Goal: Task Accomplishment & Management: Manage account settings

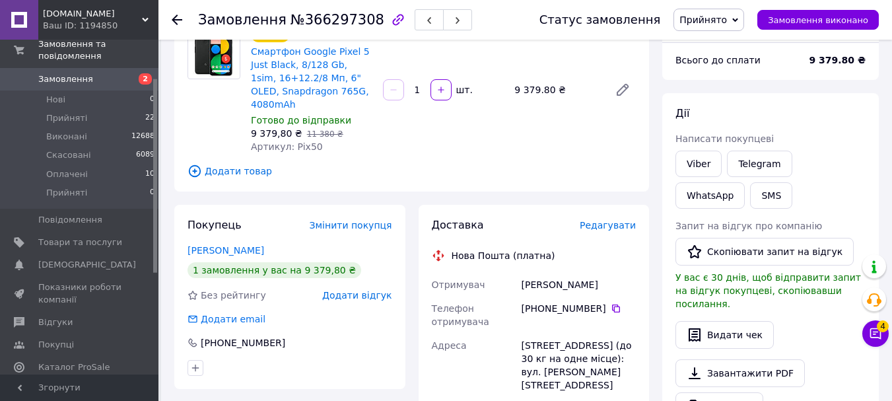
scroll to position [132, 0]
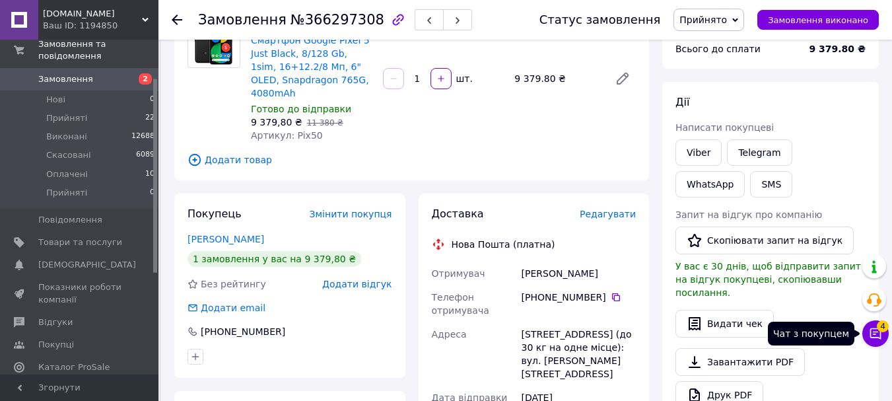
click at [876, 341] on button "Чат з покупцем 4" at bounding box center [876, 333] width 26 height 26
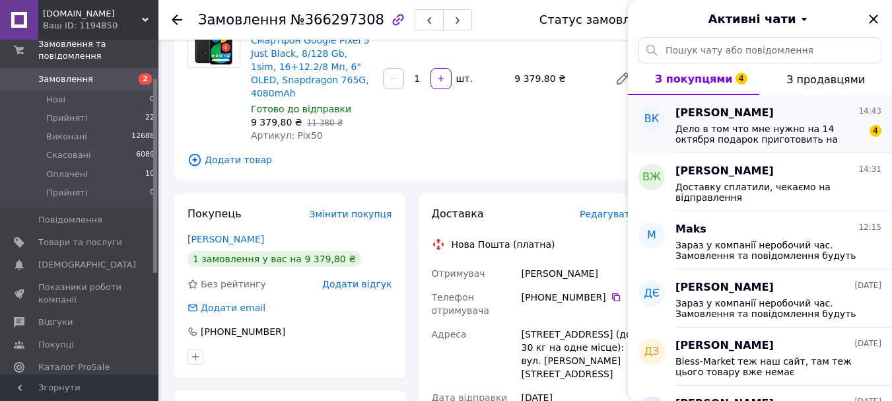
click at [748, 132] on span "Дело в том что мне нужно на 14 октября подарок приготовить на день рождения жен…" at bounding box center [770, 134] width 188 height 21
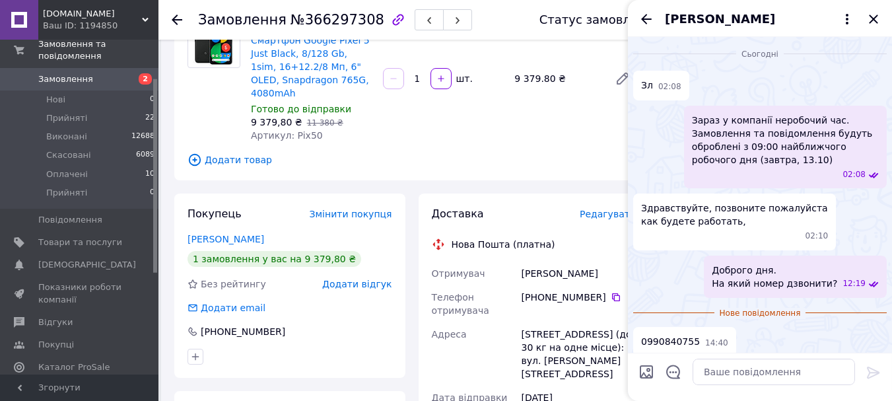
scroll to position [0, 0]
click at [59, 112] on span "Прийняті" at bounding box center [66, 118] width 41 height 12
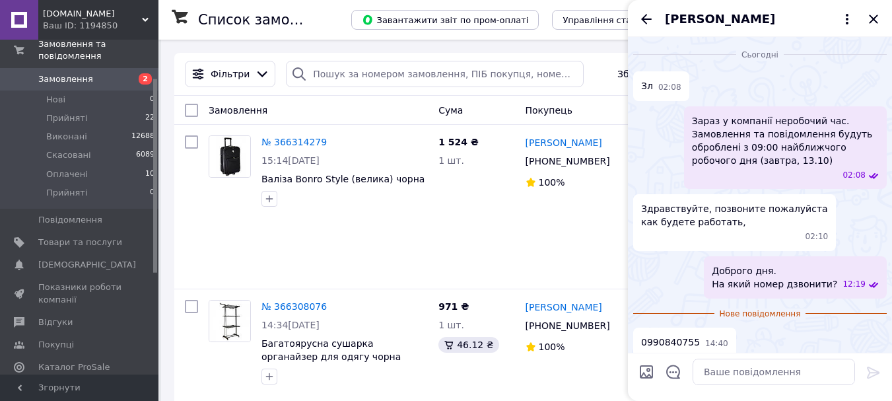
click at [676, 272] on div "Доброго дня. На який номер дзвонити? 12:19" at bounding box center [761, 277] width 254 height 42
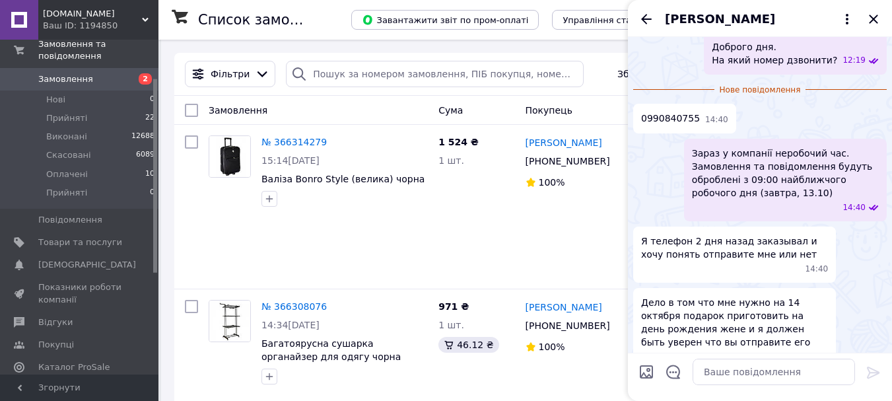
scroll to position [247, 0]
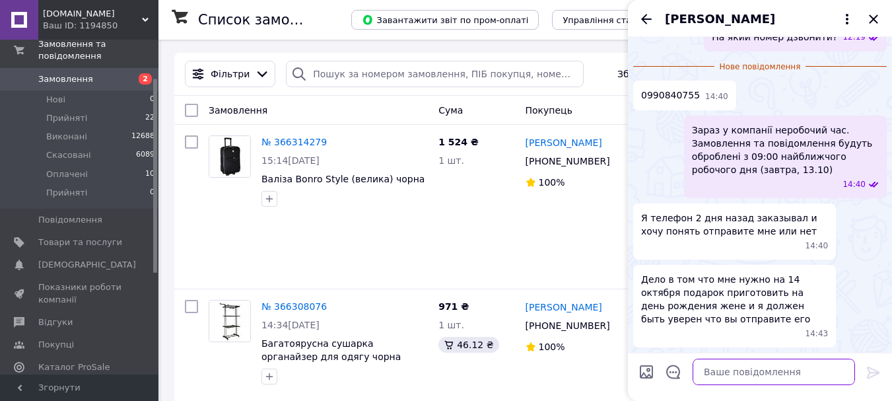
click at [739, 375] on textarea at bounding box center [774, 372] width 163 height 26
paste textarea "Доброго дня. Вибачте, був останній комплект і виявився з браком, тому нажаль ск…"
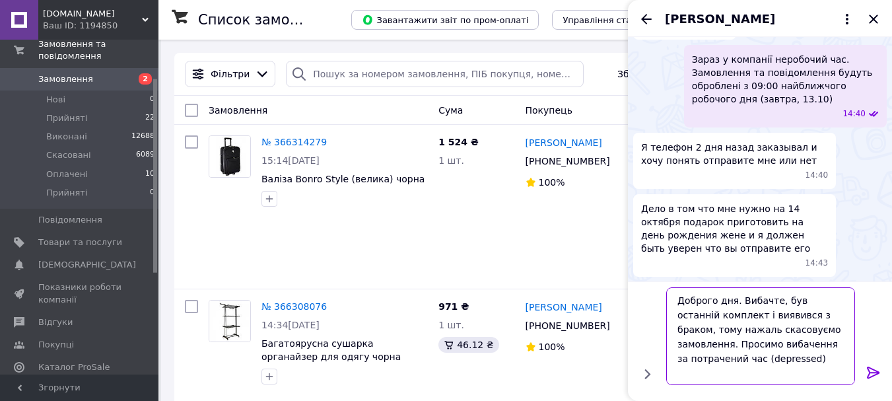
scroll to position [318, 0]
drag, startPoint x: 737, startPoint y: 297, endPoint x: 671, endPoint y: 301, distance: 66.8
click at [671, 301] on textarea "Доброго дня. Вибачте, був останній комплект і виявився з браком, тому нажаль ск…" at bounding box center [761, 336] width 189 height 98
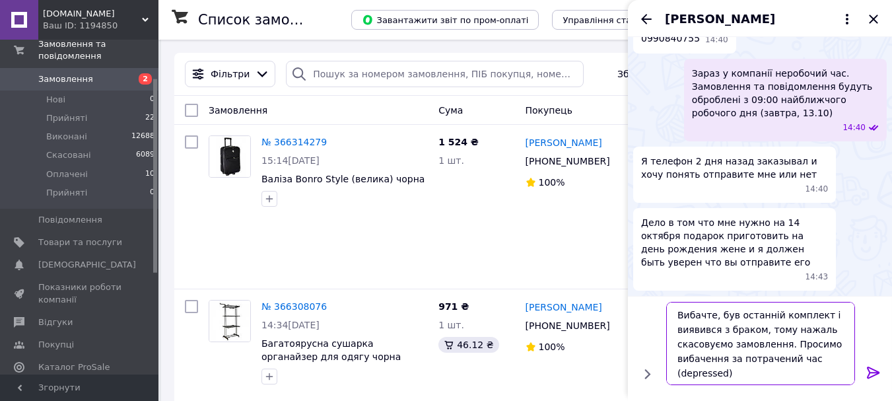
scroll to position [304, 0]
click at [783, 319] on textarea "Вибачте, був останній комплект і виявився з браком, тому нажаль скасовуємо замо…" at bounding box center [761, 343] width 189 height 83
drag, startPoint x: 749, startPoint y: 374, endPoint x: 809, endPoint y: 361, distance: 61.6
click at [809, 361] on textarea "Вибачте, був останній телефон і виявився з браком, тому нажаль скасовуємо замов…" at bounding box center [761, 343] width 189 height 83
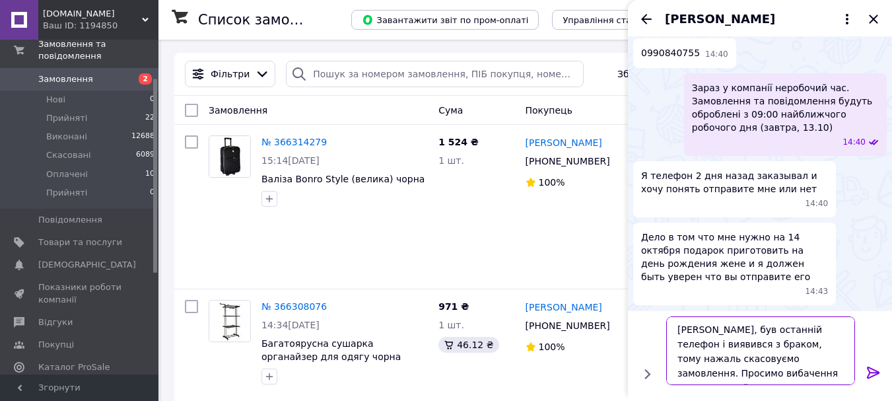
scroll to position [1, 0]
drag, startPoint x: 678, startPoint y: 359, endPoint x: 779, endPoint y: 359, distance: 101.1
click at [779, 359] on textarea "Вибачте, був останній телефон і виявився з браком, тому нажаль скасовуємо замов…" at bounding box center [761, 350] width 189 height 69
type textarea "Вибачте, був останній телефон і виявився з браком, тому нажаль не зможемо відпр…"
click at [871, 367] on icon at bounding box center [873, 373] width 13 height 12
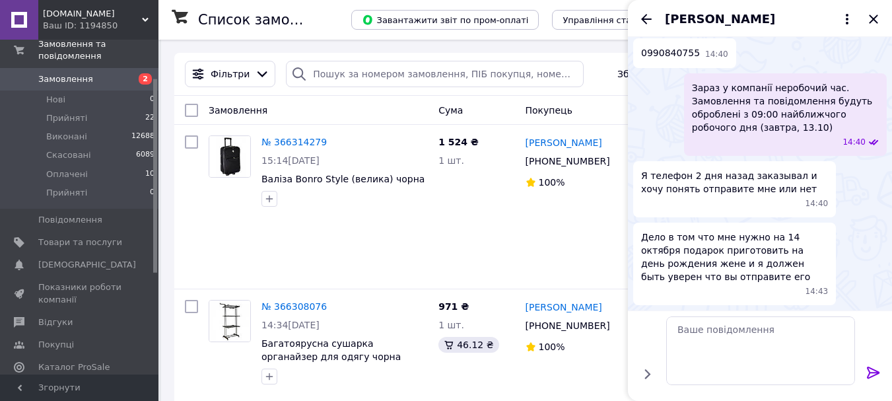
scroll to position [311, 0]
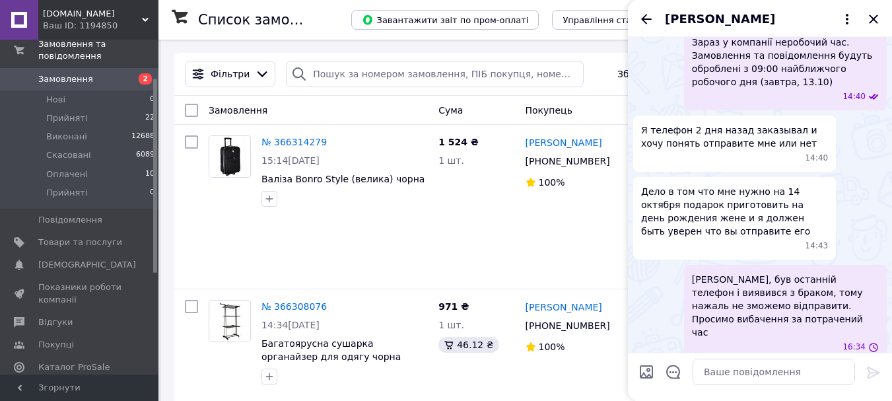
click at [871, 256] on div "Дело в том что мне нужно на 14 октября подарок приготовить на день рождения жен…" at bounding box center [761, 218] width 254 height 83
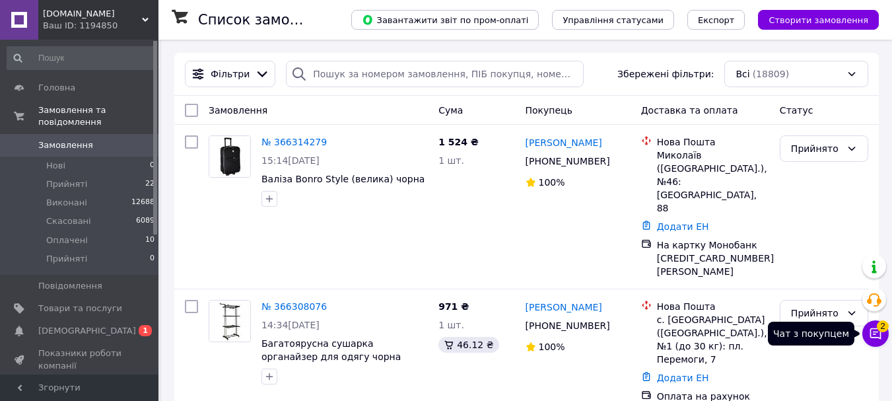
click at [881, 330] on span "2" at bounding box center [883, 326] width 12 height 12
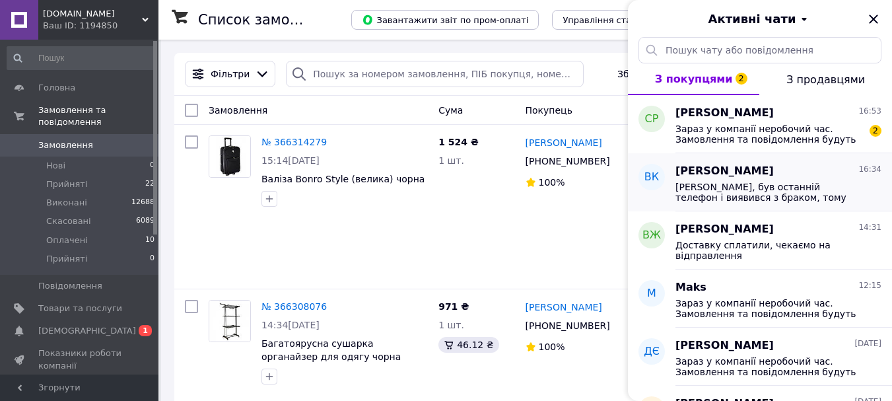
click at [732, 180] on div "Вибачте, був останній телефон і виявився з браком, тому нажаль не зможемо відпр…" at bounding box center [779, 191] width 206 height 24
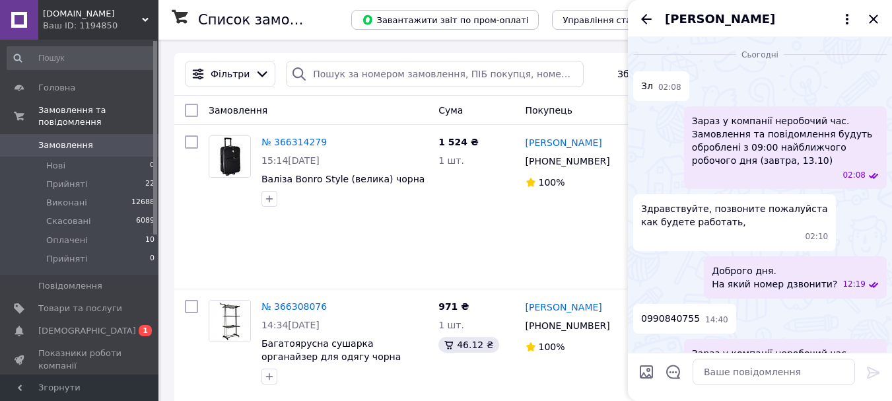
scroll to position [311, 0]
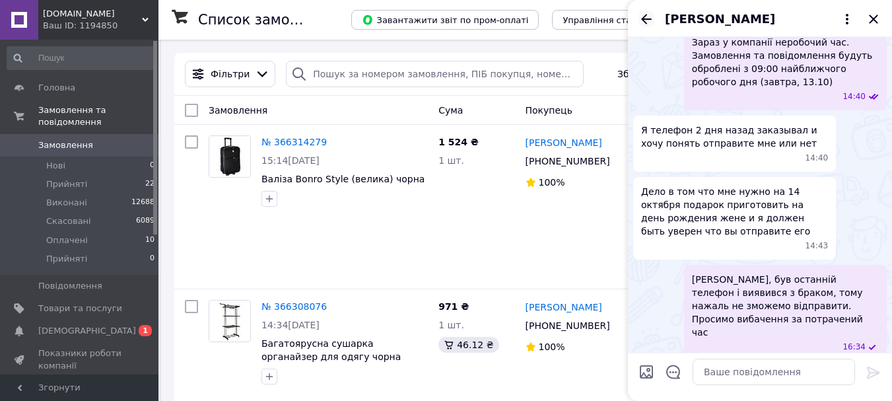
click at [643, 15] on icon "Назад" at bounding box center [647, 19] width 16 height 16
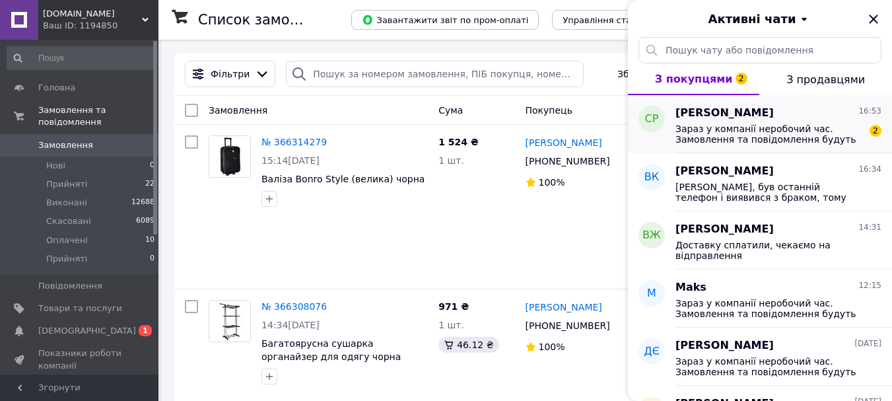
click at [725, 127] on span "Зараз у компанії неробочий час. Замовлення та повідомлення будуть оброблені з 0…" at bounding box center [770, 134] width 188 height 21
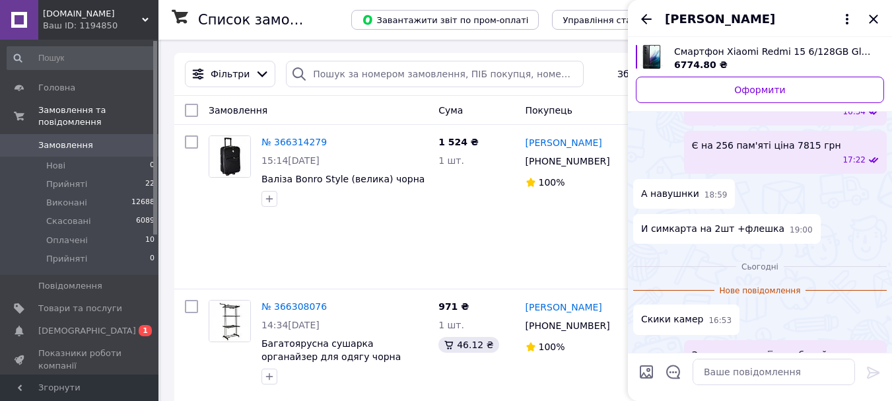
scroll to position [198, 0]
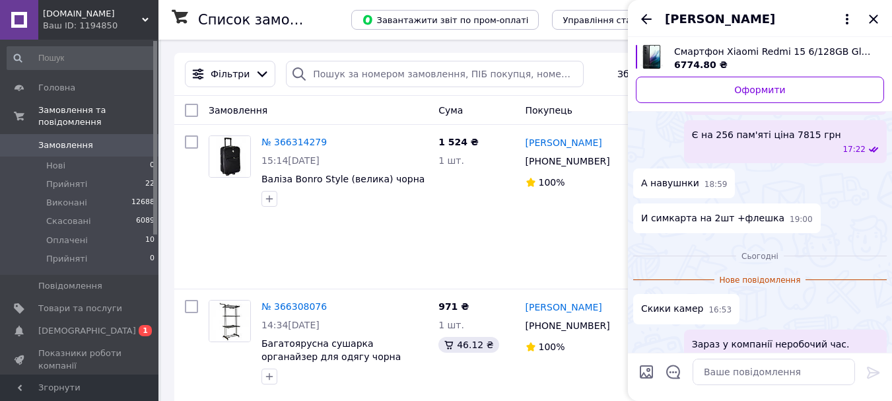
click at [780, 50] on span "Смартфон Xiaomi Redmi 15 6/128GB Global Midnight Black, NFC, 50+2/8Мп, Snapdrag…" at bounding box center [774, 51] width 200 height 13
click at [644, 18] on icon "Назад" at bounding box center [646, 19] width 11 height 10
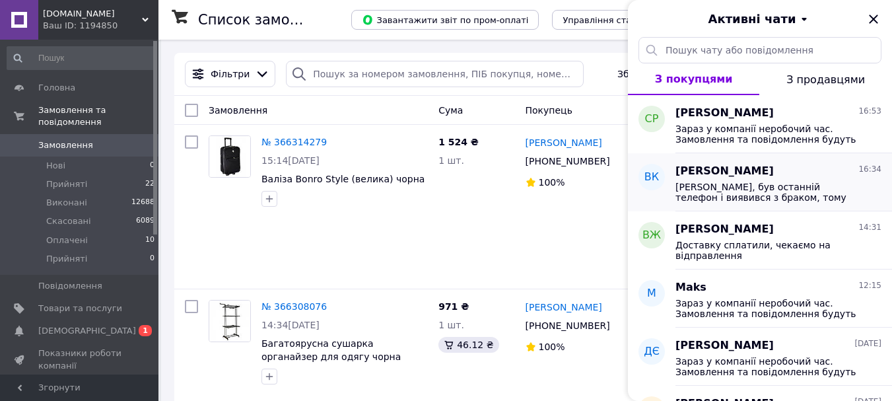
click at [715, 192] on span "Вибачте, був останній телефон і виявився з браком, тому нажаль не зможемо відпр…" at bounding box center [770, 192] width 188 height 21
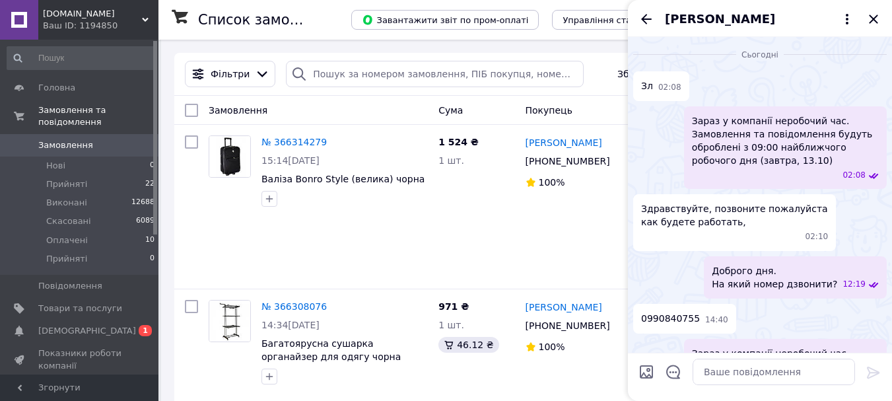
scroll to position [311, 0]
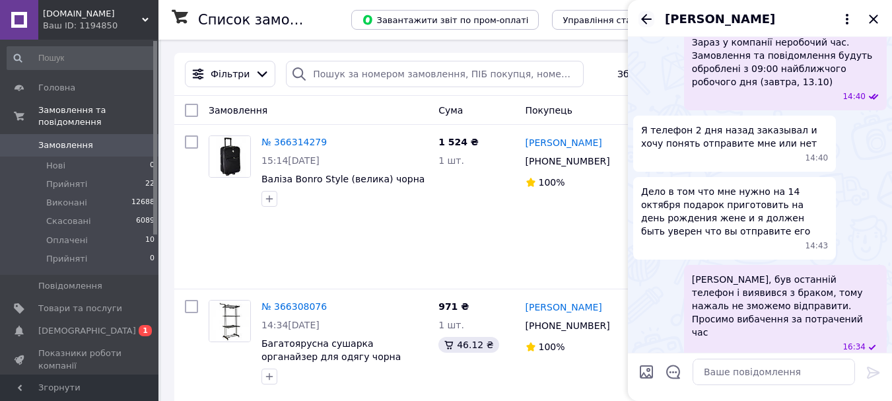
click at [642, 20] on icon "Назад" at bounding box center [647, 19] width 16 height 16
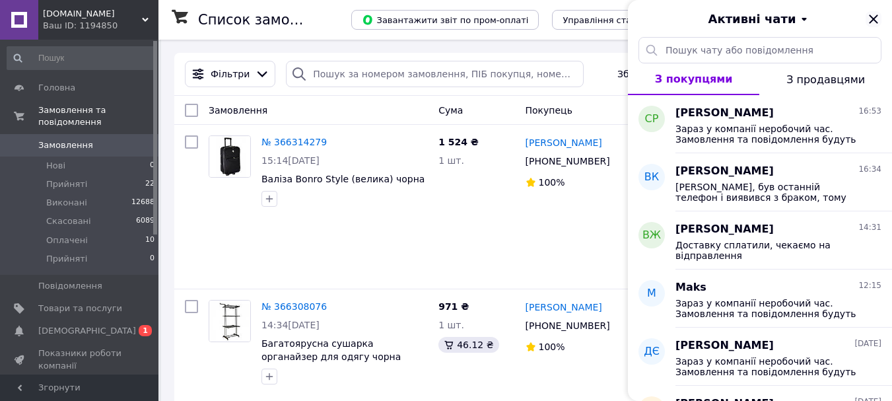
click at [873, 15] on icon "Закрити" at bounding box center [874, 19] width 16 height 16
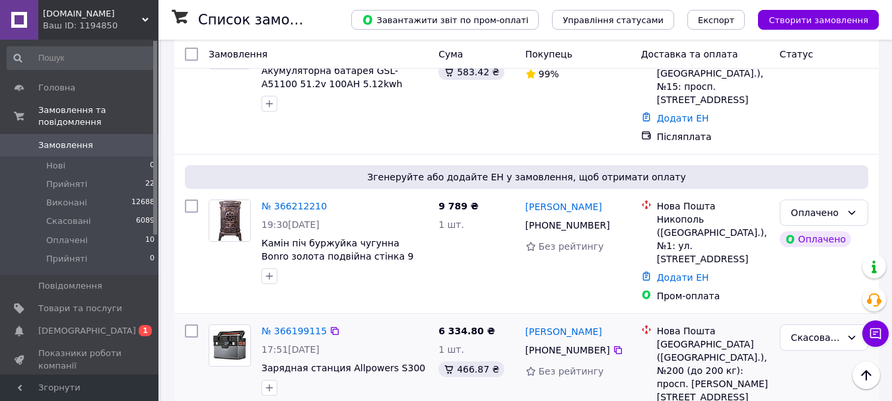
scroll to position [595, 0]
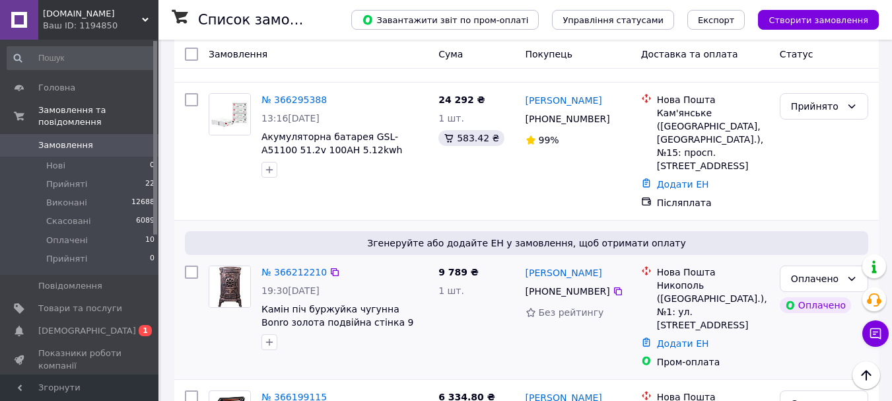
click at [224, 266] on img at bounding box center [229, 286] width 41 height 41
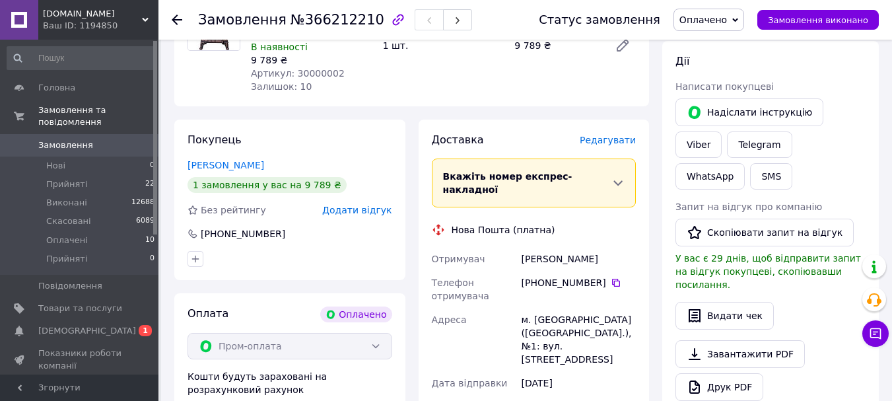
scroll to position [198, 0]
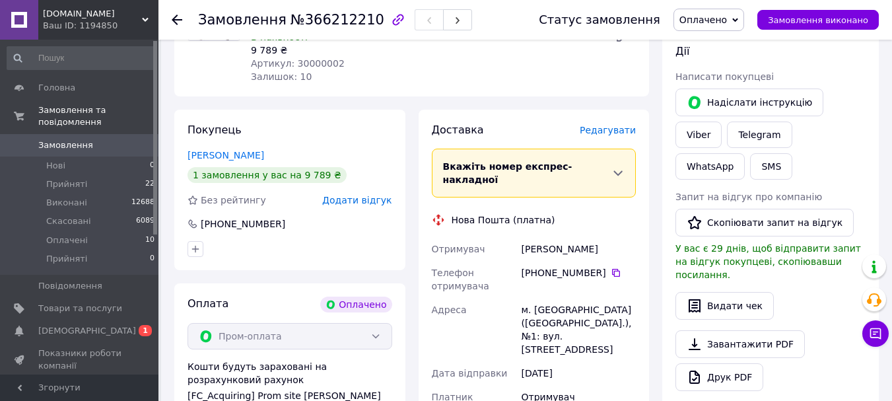
click at [545, 237] on div "Герценок Олег" at bounding box center [579, 249] width 120 height 24
copy div "Герценок Олег"
click at [611, 268] on icon at bounding box center [616, 273] width 11 height 11
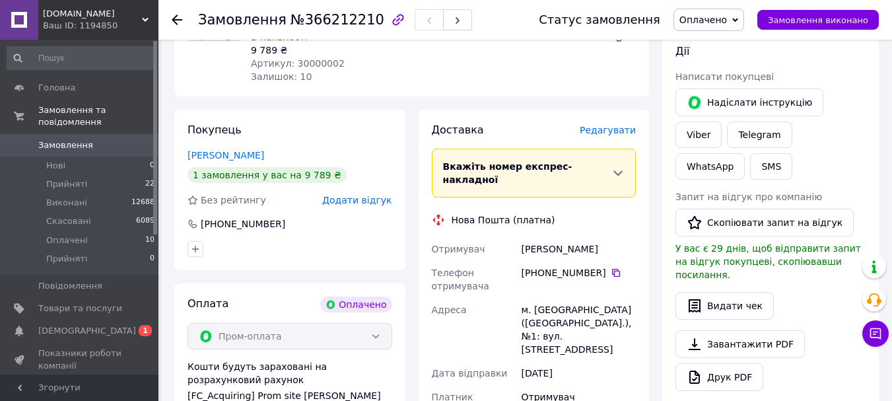
click at [551, 298] on div "м. Нікополь (Дніпропетровська обл.), №1: вул. Кооперативна, 5" at bounding box center [579, 329] width 120 height 63
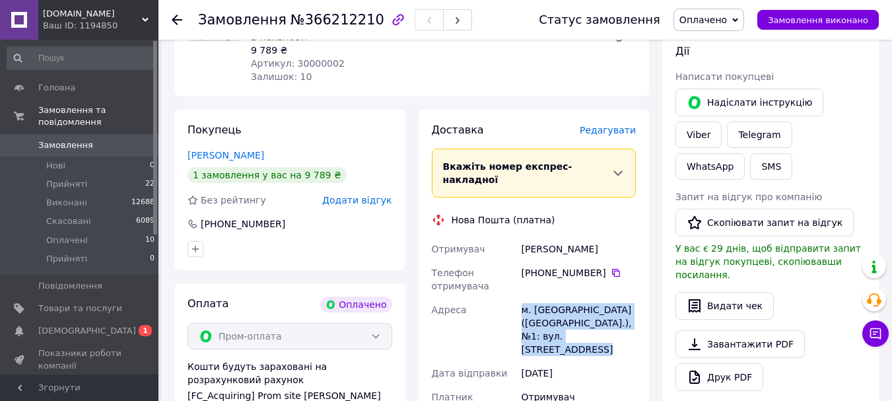
click at [551, 298] on div "м. Нікополь (Дніпропетровська обл.), №1: вул. Кооперативна, 5" at bounding box center [579, 329] width 120 height 63
copy div "м. Нікополь (Дніпропетровська обл.), №1: вул. Кооперативна, 5"
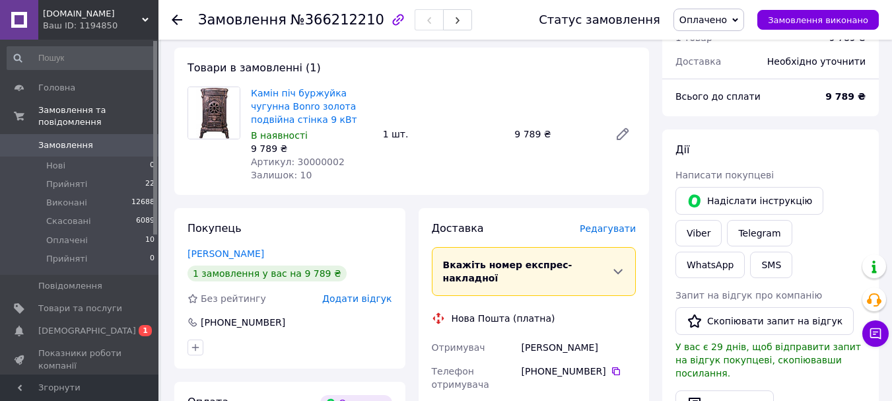
scroll to position [0, 0]
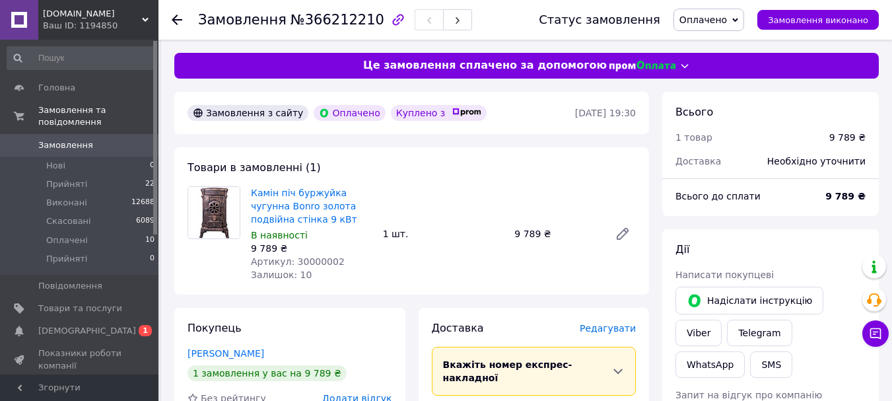
click at [305, 256] on span "Артикул: 30000002" at bounding box center [298, 261] width 94 height 11
copy span "30000002"
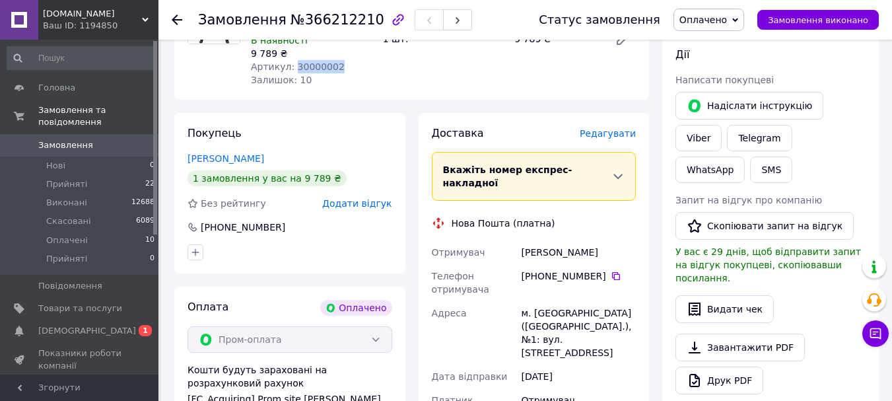
scroll to position [198, 0]
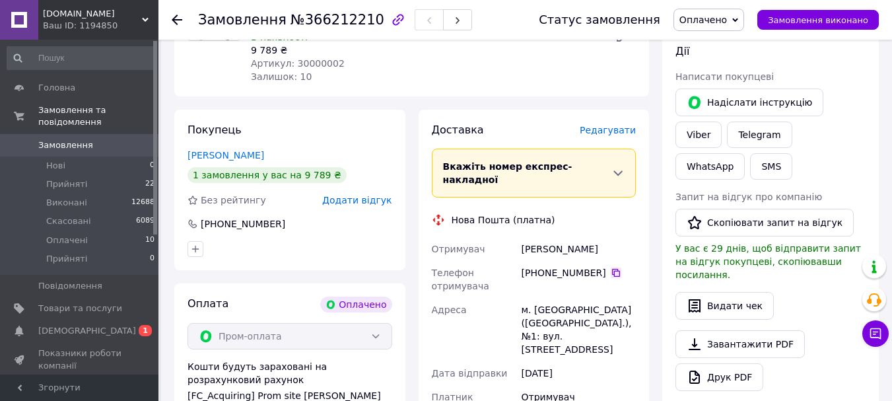
click at [611, 268] on icon at bounding box center [616, 273] width 11 height 11
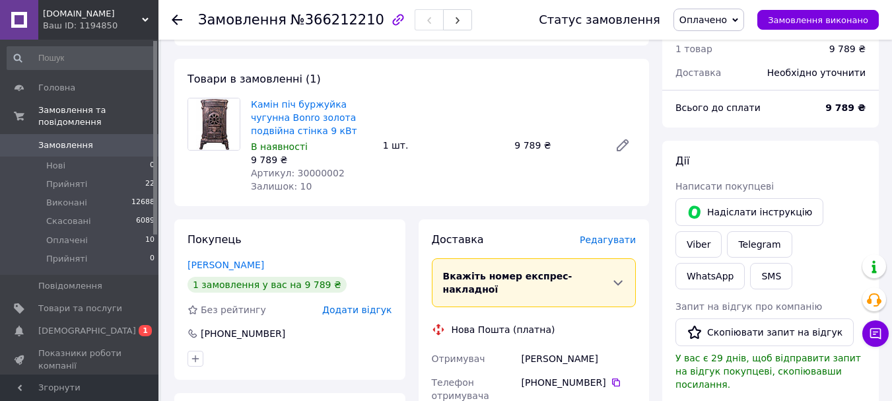
scroll to position [66, 0]
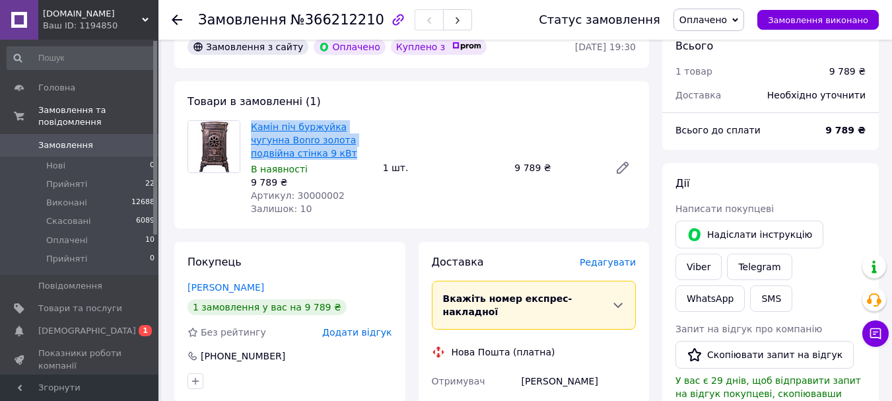
drag, startPoint x: 314, startPoint y: 149, endPoint x: 254, endPoint y: 131, distance: 62.7
click at [254, 131] on span "Камін піч буржуйка чугунна Bonro золота подвійна стінка 9 кВт" at bounding box center [312, 140] width 122 height 40
copy link "Камін піч буржуйка чугунна Bonro золота подвійна стінка 9 кВт"
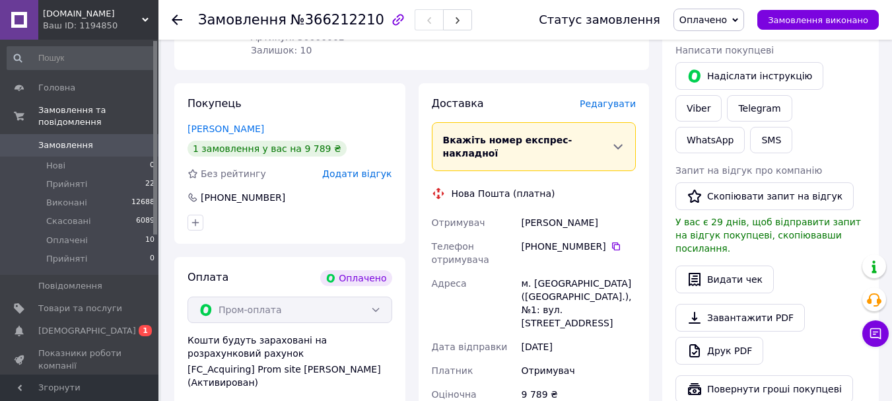
scroll to position [264, 0]
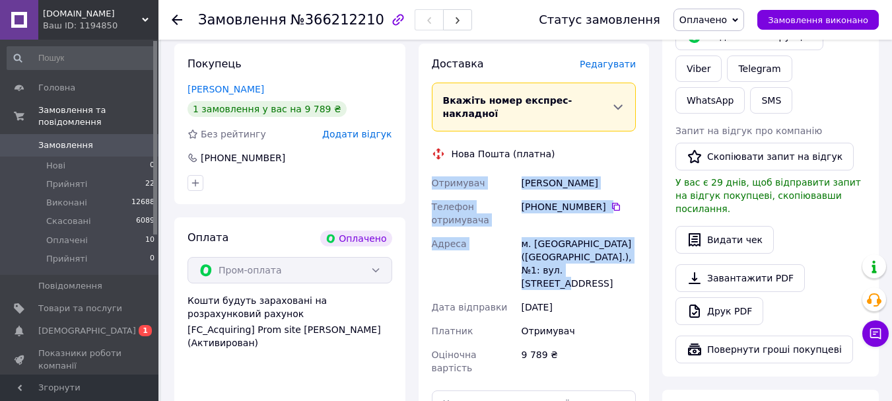
drag, startPoint x: 431, startPoint y: 172, endPoint x: 629, endPoint y: 258, distance: 215.1
click at [629, 258] on div "Отримувач Герценок Олег Телефон отримувача +380 99 363 92 47   Адреса м. Нікопо…" at bounding box center [534, 275] width 210 height 209
copy div "Отримувач Герценок Олег Телефон отримувача +380 99 363 92 47   Адреса м. Нікопо…"
click at [642, 187] on div "Доставка Редагувати Вкажіть номер експрес-накладної Обов'язково введіть номер е…" at bounding box center [534, 282] width 231 height 477
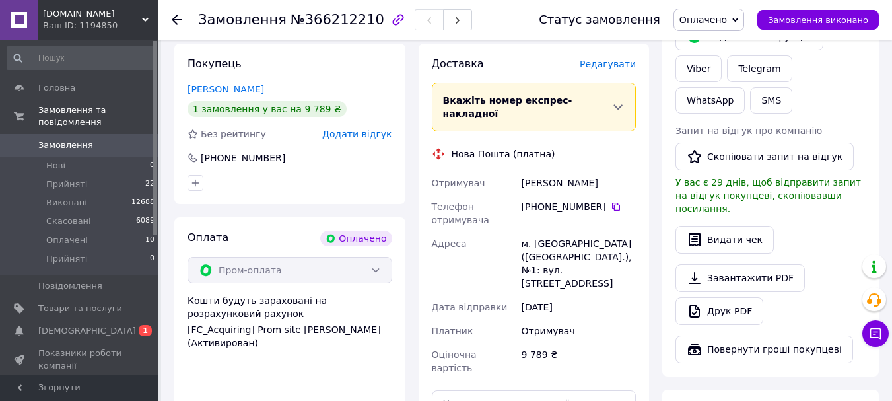
click at [609, 200] on div "[PHONE_NUMBER]" at bounding box center [579, 206] width 114 height 13
click at [612, 203] on icon at bounding box center [616, 207] width 8 height 8
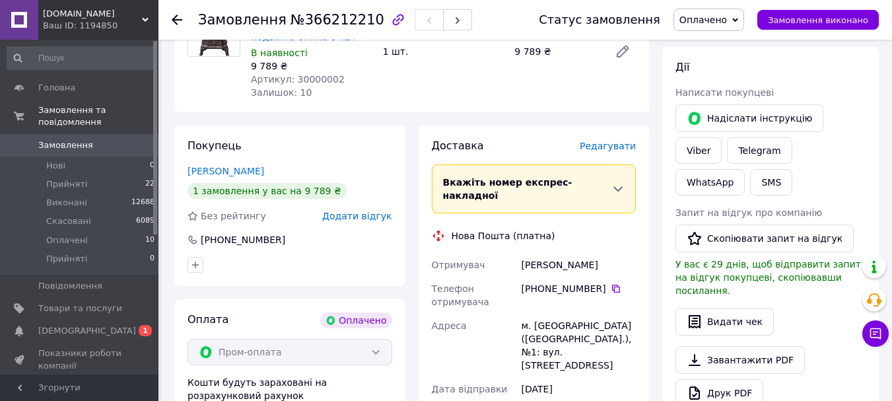
scroll to position [66, 0]
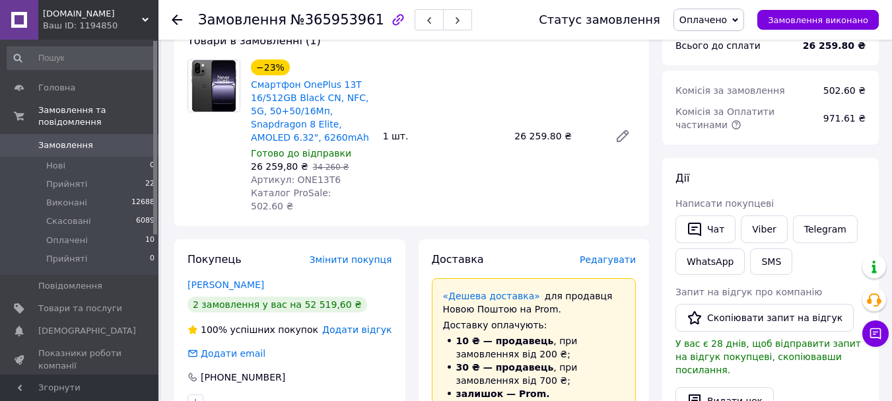
scroll to position [71, 0]
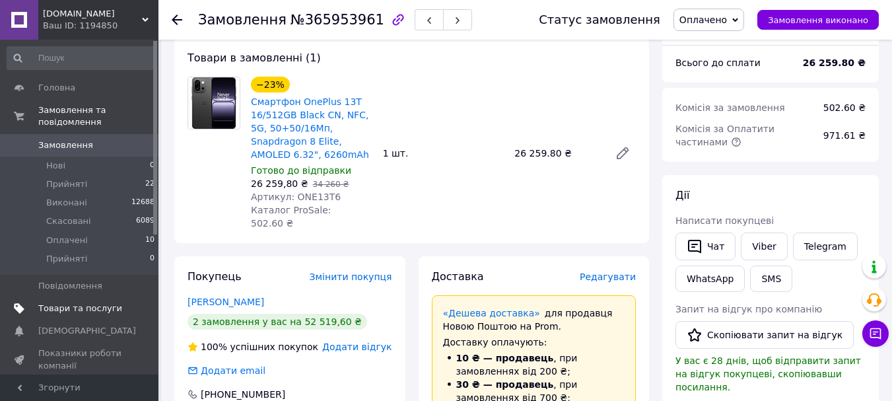
click at [80, 303] on span "Товари та послуги" at bounding box center [80, 309] width 84 height 12
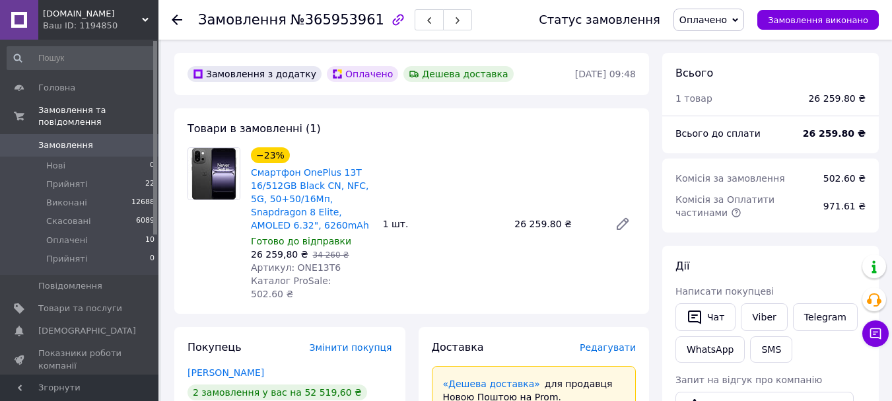
click at [71, 139] on span "Замовлення" at bounding box center [65, 145] width 55 height 12
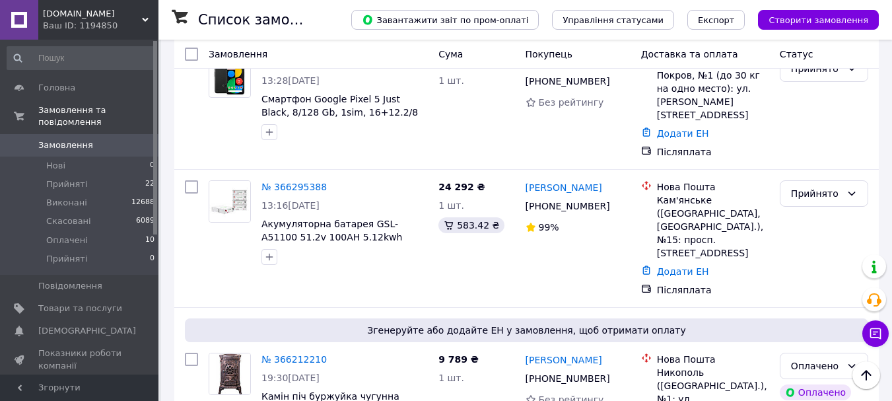
scroll to position [528, 0]
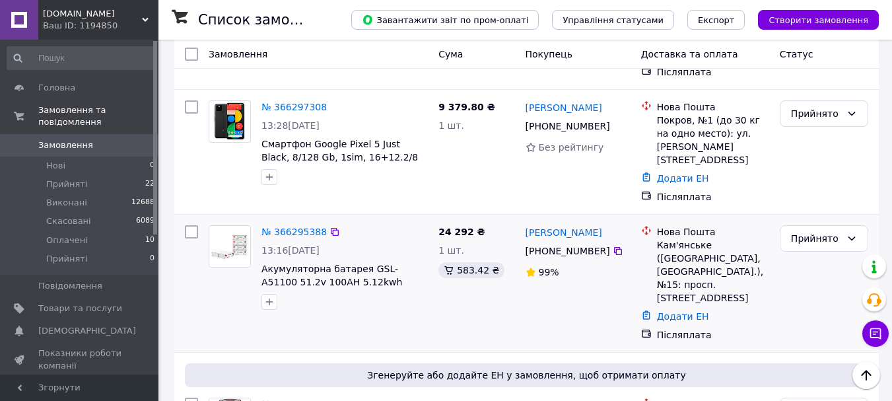
click at [248, 226] on img at bounding box center [229, 246] width 41 height 41
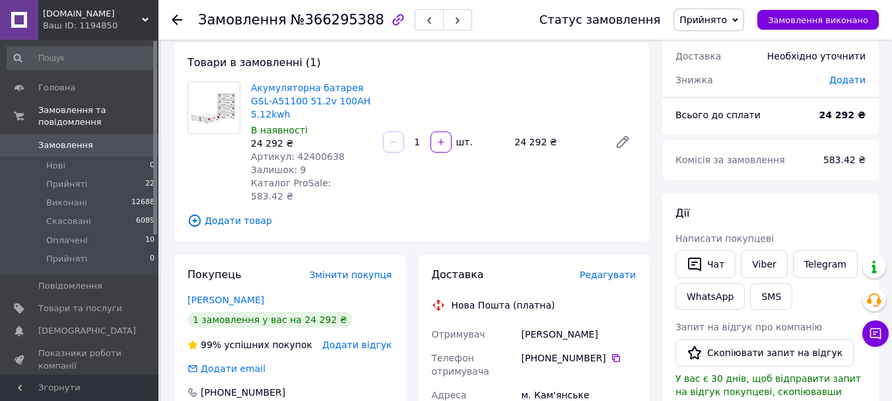
scroll to position [132, 0]
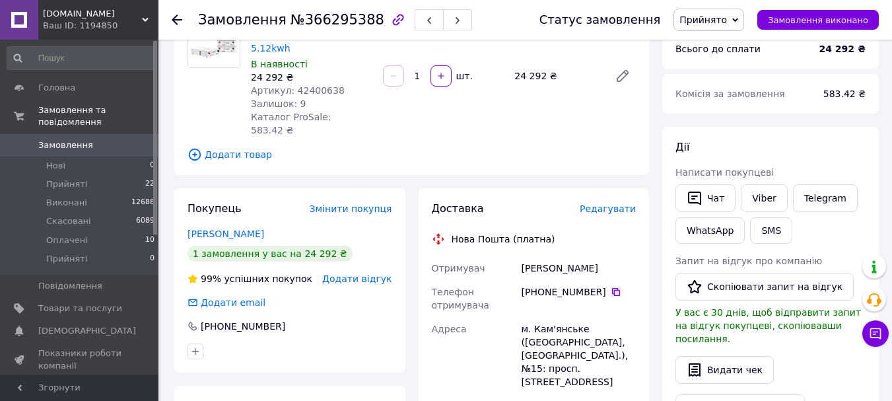
click at [611, 287] on icon at bounding box center [616, 292] width 11 height 11
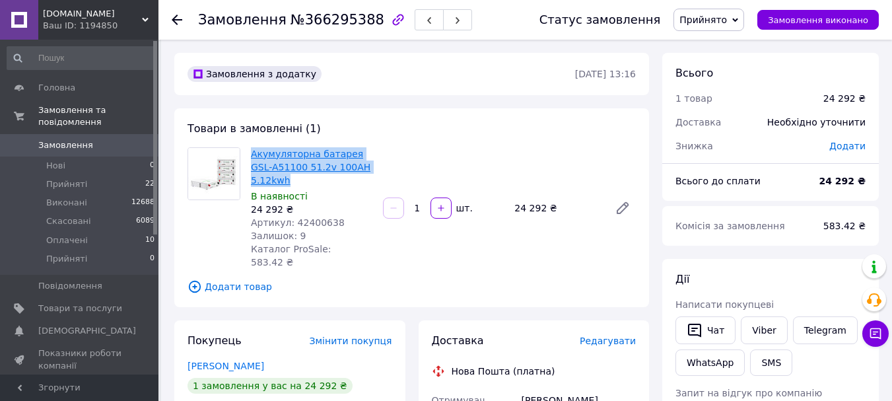
drag, startPoint x: 375, startPoint y: 168, endPoint x: 251, endPoint y: 153, distance: 124.5
click at [251, 153] on div "Акумуляторна батарея GSL-A51100 51.2v 100AH 5.12kwh В наявності 24 292 ₴ Артику…" at bounding box center [312, 208] width 132 height 127
copy link "Акумуляторна батарея GSL-A51100 51.2v 100AH 5.12kwh"
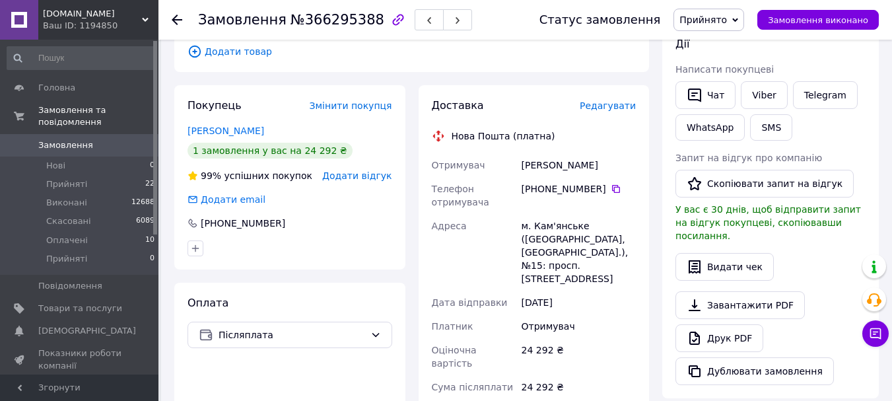
scroll to position [264, 0]
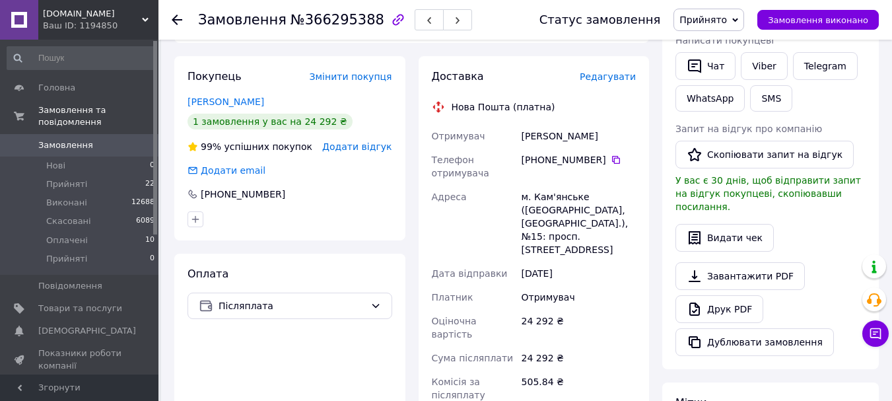
drag, startPoint x: 429, startPoint y: 106, endPoint x: 630, endPoint y: 213, distance: 227.3
click at [630, 213] on div "Отримувач [PERSON_NAME] Телефон отримувача [PHONE_NUMBER]   Адреса м. Кам'янськ…" at bounding box center [534, 284] width 210 height 320
copy div "Отримувач [PERSON_NAME] Телефон отримувача [PHONE_NUMBER]   Адреса м. Кам'янськ…"
click at [654, 264] on div "Доставка Редагувати Нова Пошта (платна) Отримувач [PERSON_NAME] Телефон отримув…" at bounding box center [534, 320] width 244 height 528
click at [532, 124] on div "[PERSON_NAME]" at bounding box center [579, 136] width 120 height 24
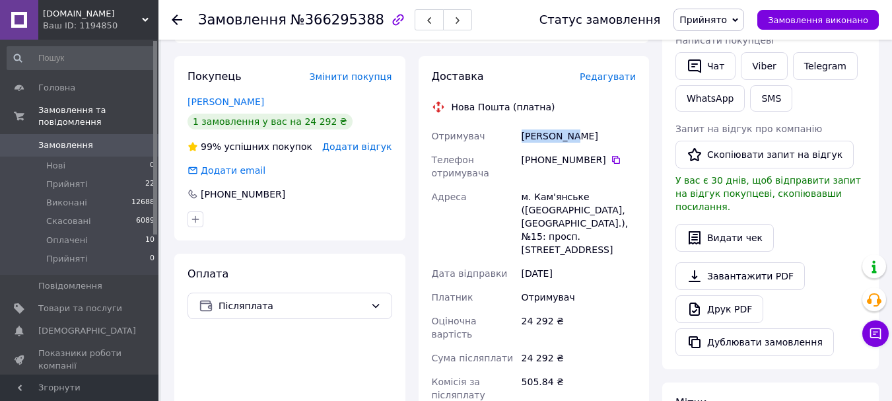
click at [532, 124] on div "[PERSON_NAME]" at bounding box center [579, 136] width 120 height 24
copy div "[PERSON_NAME]"
click at [612, 156] on icon at bounding box center [616, 160] width 8 height 8
click at [540, 185] on div "м. Кам'янське ([GEOGRAPHIC_DATA], [GEOGRAPHIC_DATA].), №15: просп. [STREET_ADDR…" at bounding box center [579, 223] width 120 height 77
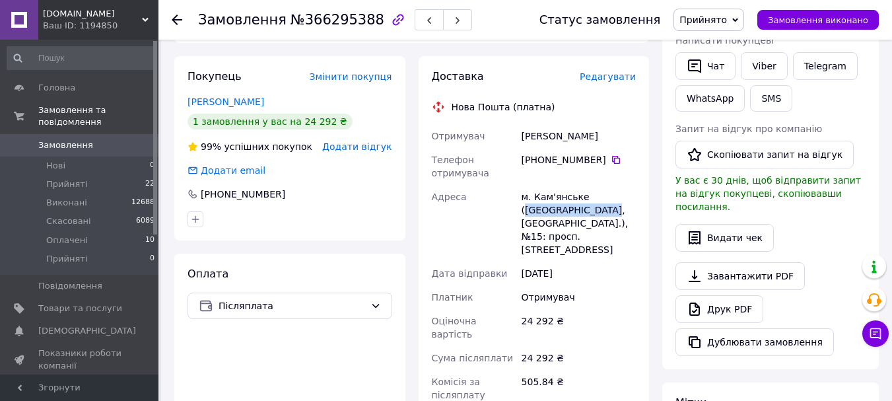
click at [540, 185] on div "м. Кам'янське ([GEOGRAPHIC_DATA], [GEOGRAPHIC_DATA].), №15: просп. [STREET_ADDR…" at bounding box center [579, 223] width 120 height 77
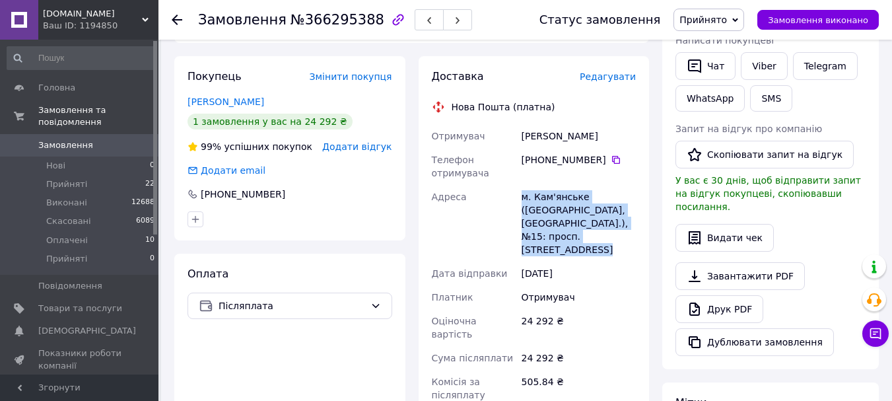
click at [540, 185] on div "м. Кам'янське ([GEOGRAPHIC_DATA], [GEOGRAPHIC_DATA].), №15: просп. [STREET_ADDR…" at bounding box center [579, 223] width 120 height 77
copy div "м. Кам'янське ([GEOGRAPHIC_DATA], [GEOGRAPHIC_DATA].), №15: просп. [STREET_ADDR…"
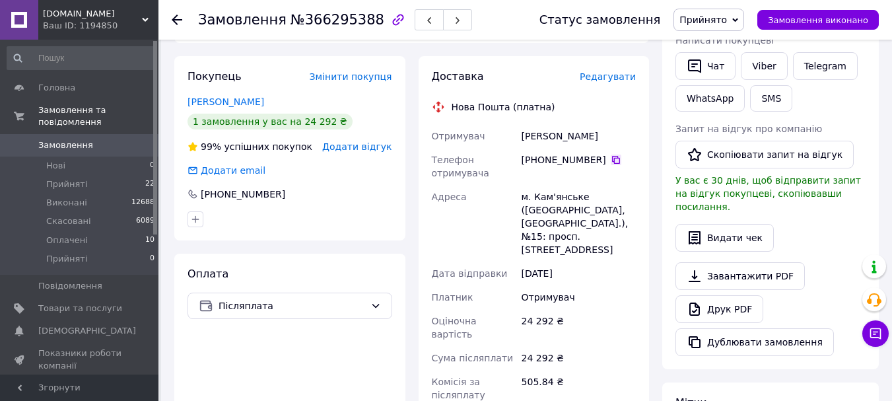
click at [612, 156] on icon at bounding box center [616, 160] width 8 height 8
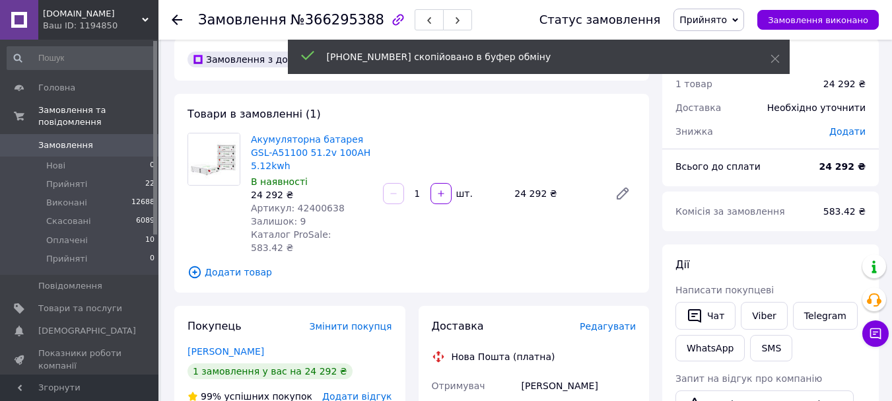
scroll to position [0, 0]
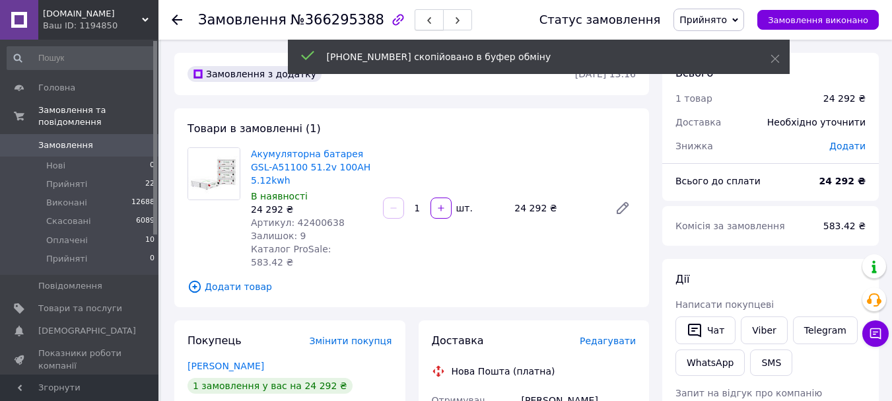
click at [415, 20] on button "button" at bounding box center [429, 19] width 29 height 21
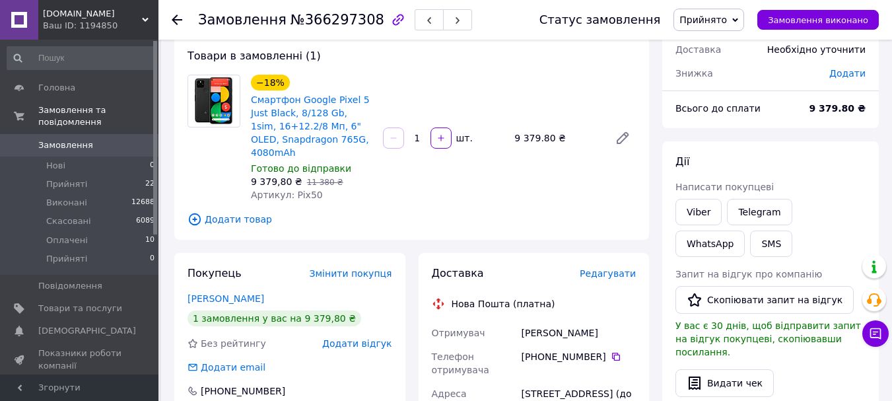
scroll to position [66, 0]
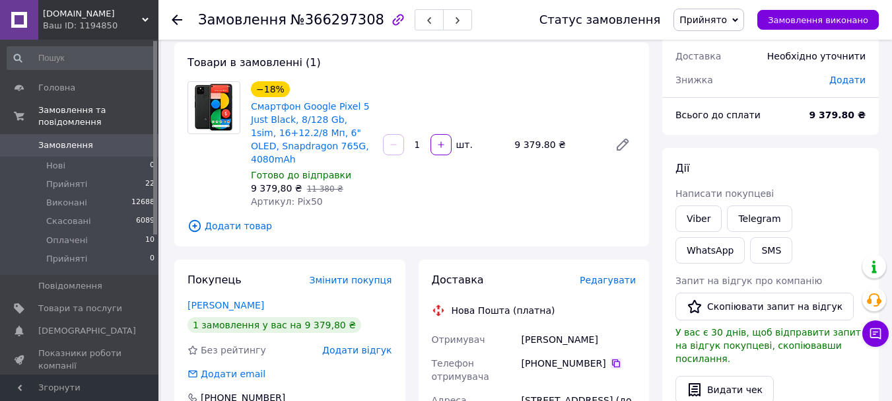
click at [611, 358] on icon at bounding box center [616, 363] width 11 height 11
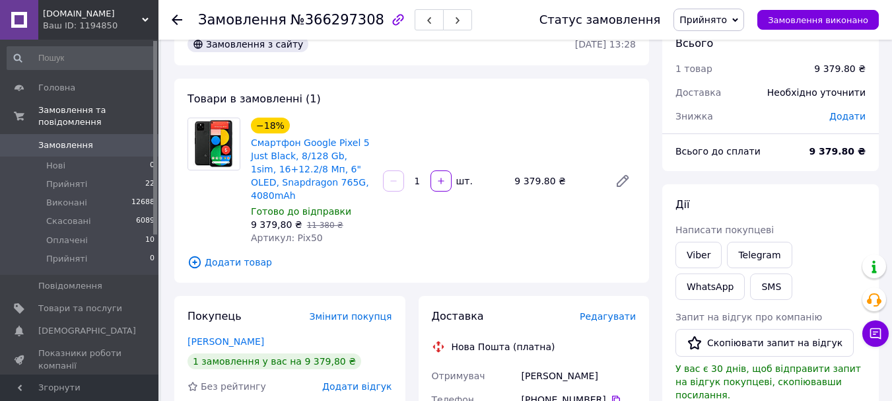
scroll to position [0, 0]
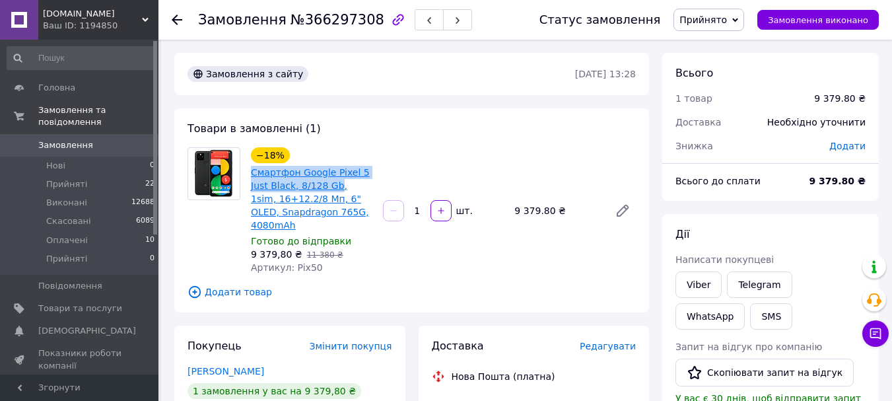
drag, startPoint x: 250, startPoint y: 170, endPoint x: 330, endPoint y: 183, distance: 81.6
click at [330, 183] on div "Смартфон Google Pixel 5 Just Black, 8/128 Gb, 1sim, 16+12.2/8 Мп, 6" OLED, Snap…" at bounding box center [312, 198] width 124 height 69
copy link "Смартфон Google Pixel 5 Just Black, 8/128 Gb"
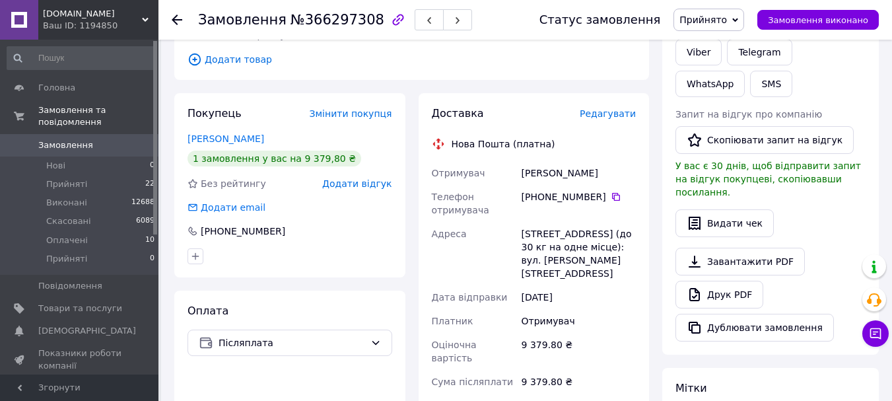
scroll to position [264, 0]
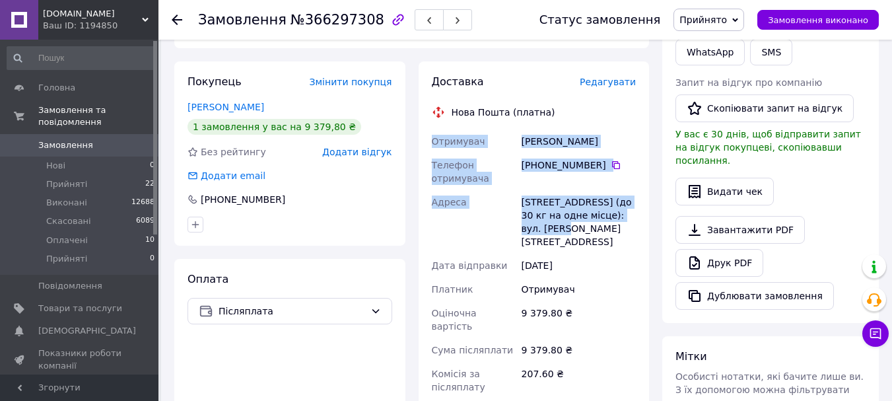
drag, startPoint x: 427, startPoint y: 125, endPoint x: 552, endPoint y: 219, distance: 156.6
click at [552, 219] on div "Доставка Редагувати Нова Пошта (платна) Отримувач [PERSON_NAME] Телефон отримув…" at bounding box center [534, 318] width 231 height 515
copy div "Отримувач [PERSON_NAME] Телефон отримувача [PHONE_NUMBER]   Адреса Покров, №1 (…"
click at [649, 143] on div "Доставка Редагувати Нова Пошта (платна) Отримувач [PERSON_NAME] Телефон отримув…" at bounding box center [534, 318] width 244 height 515
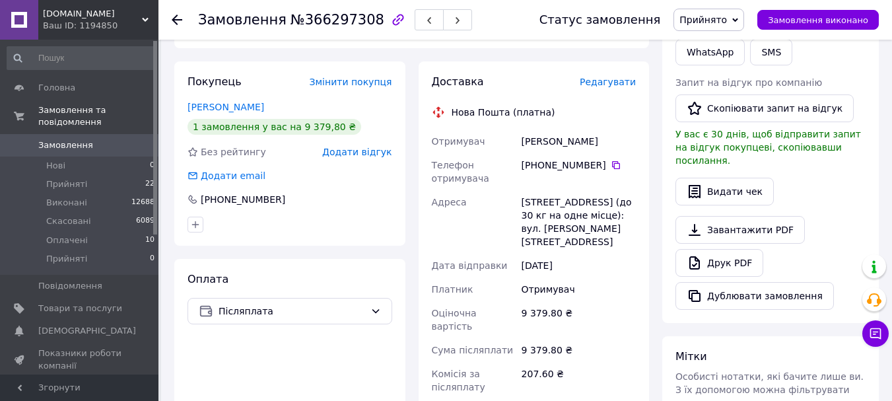
click at [544, 190] on div "[STREET_ADDRESS] (до 30 кг на одне місце): вул. [PERSON_NAME][STREET_ADDRESS]" at bounding box center [579, 221] width 120 height 63
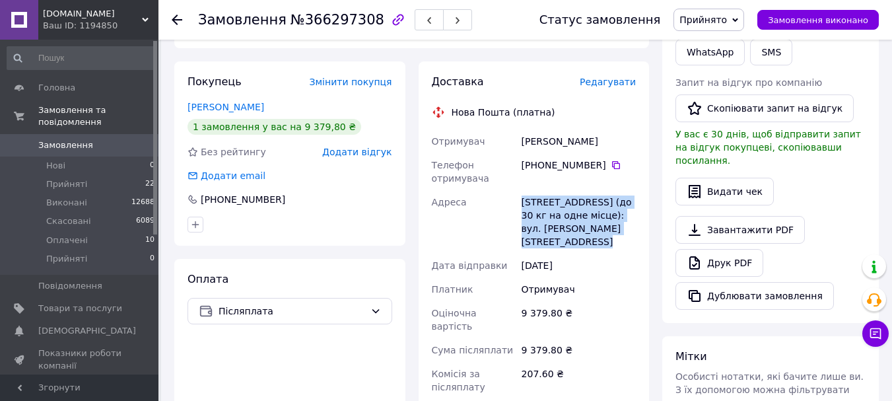
click at [544, 190] on div "[STREET_ADDRESS] (до 30 кг на одне місце): вул. [PERSON_NAME][STREET_ADDRESS]" at bounding box center [579, 221] width 120 height 63
copy div "[STREET_ADDRESS] (до 30 кг на одне місце): вул. [PERSON_NAME][STREET_ADDRESS]"
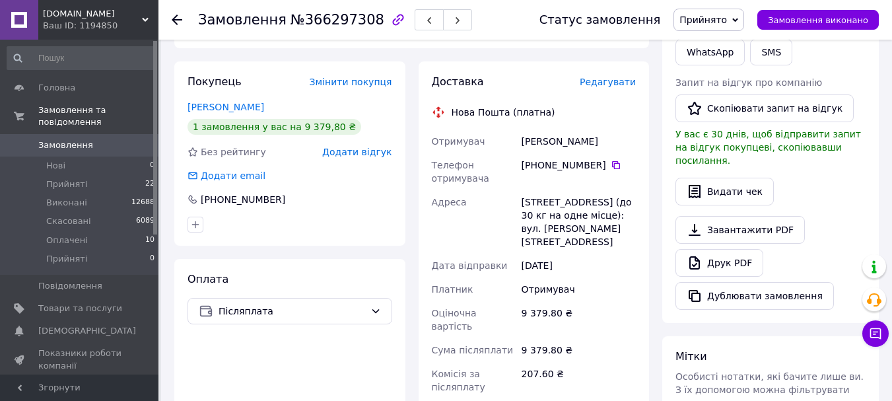
click at [528, 129] on div "[PERSON_NAME]" at bounding box center [579, 141] width 120 height 24
copy div "[PERSON_NAME]"
click at [612, 161] on icon at bounding box center [616, 165] width 8 height 8
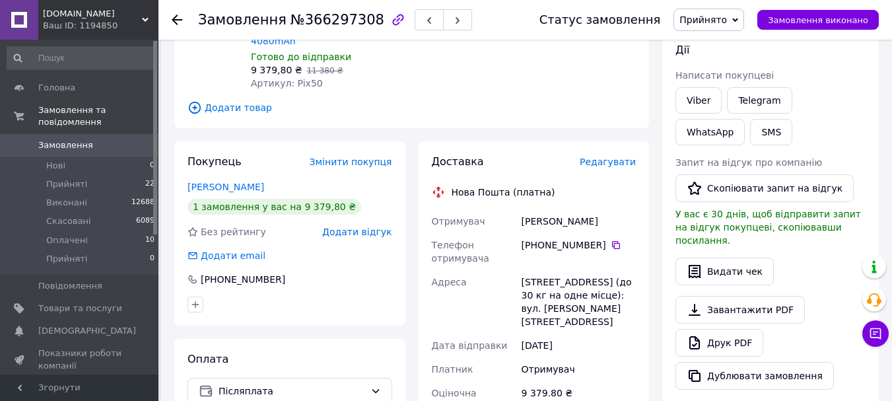
scroll to position [66, 0]
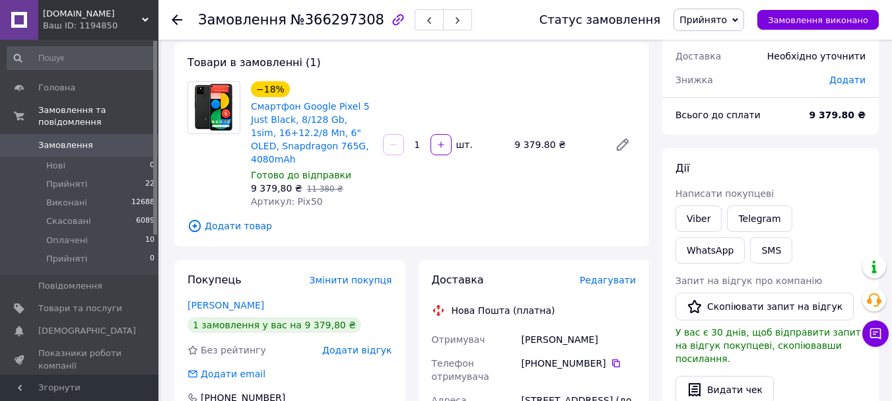
click at [250, 226] on div "Товари в замовленні (1) −18% Смартфон Google Pixel 5 Just Black, 8/128 Gb, 1sim…" at bounding box center [411, 144] width 475 height 204
click at [97, 139] on span "Замовлення" at bounding box center [80, 145] width 84 height 12
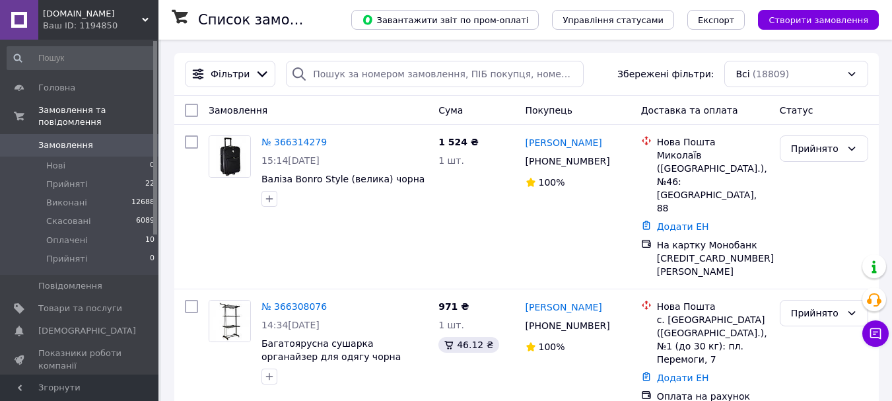
click at [91, 139] on span "Замовлення" at bounding box center [80, 145] width 84 height 12
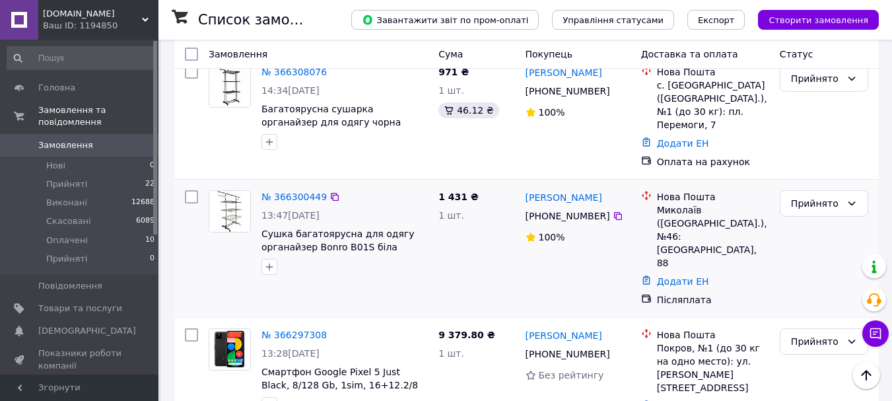
scroll to position [264, 0]
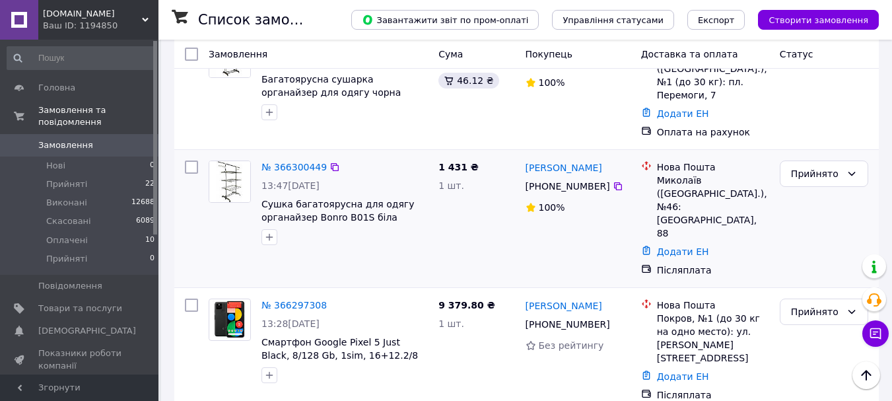
click at [219, 161] on img at bounding box center [229, 181] width 41 height 41
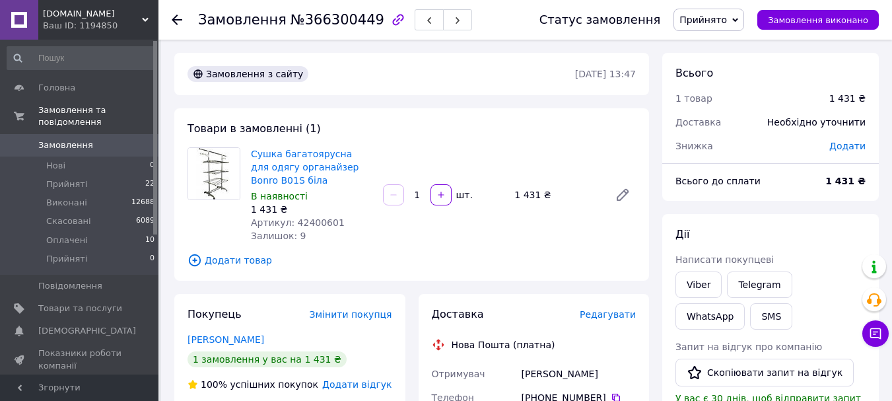
scroll to position [66, 0]
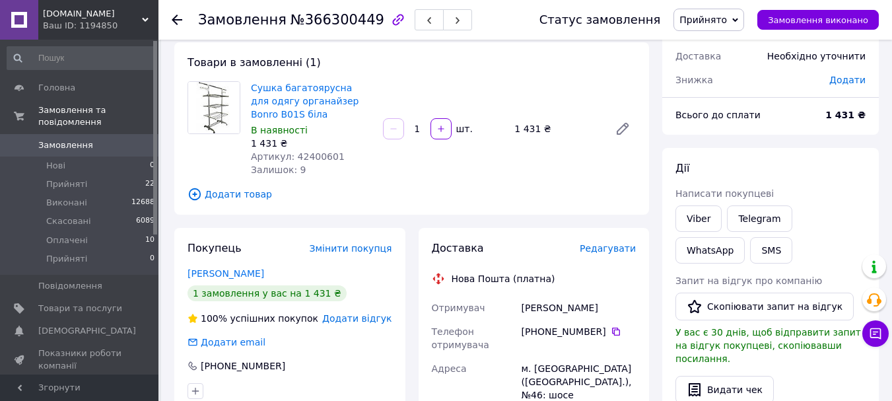
click at [307, 154] on span "Артикул: 42400601" at bounding box center [298, 156] width 94 height 11
copy span "42400601"
